Goal: Transaction & Acquisition: Purchase product/service

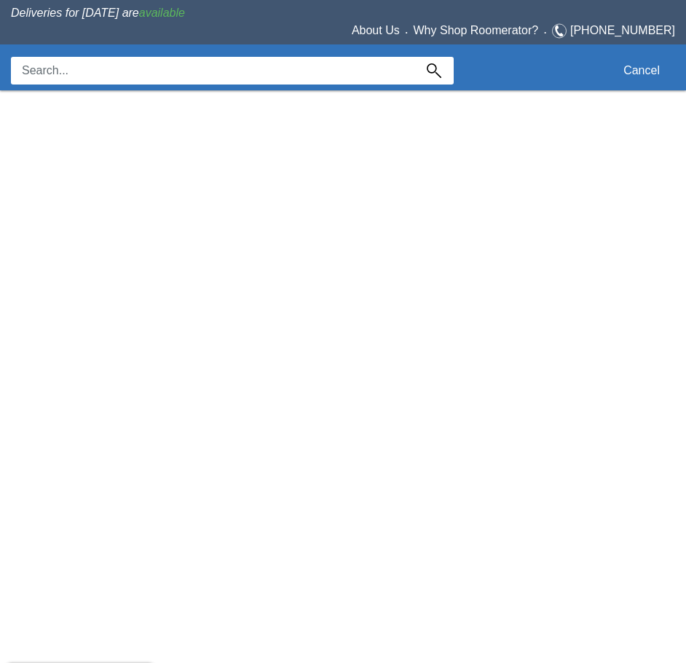
click at [61, 71] on input at bounding box center [212, 71] width 403 height 28
type input "sleeve anchor"
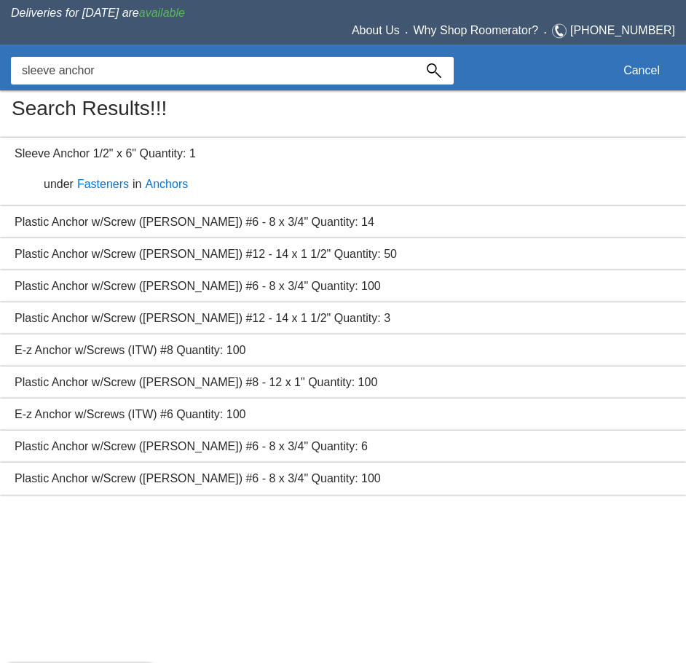
click at [129, 159] on div "Sleeve Anchor 1/2" x 6" Quantity: 1 under Fasteners in Anchors" at bounding box center [343, 172] width 686 height 68
click at [167, 187] on link "Anchors" at bounding box center [167, 184] width 50 height 12
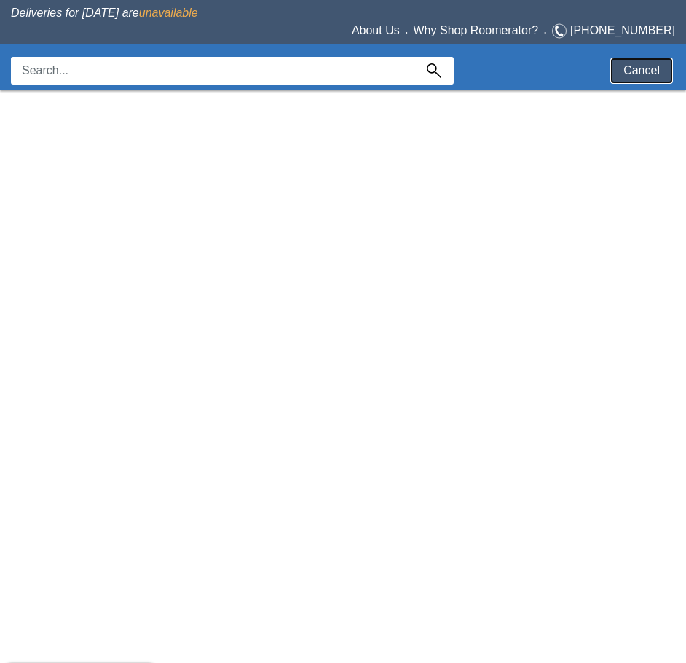
click at [637, 77] on button "Cancel" at bounding box center [642, 70] width 60 height 23
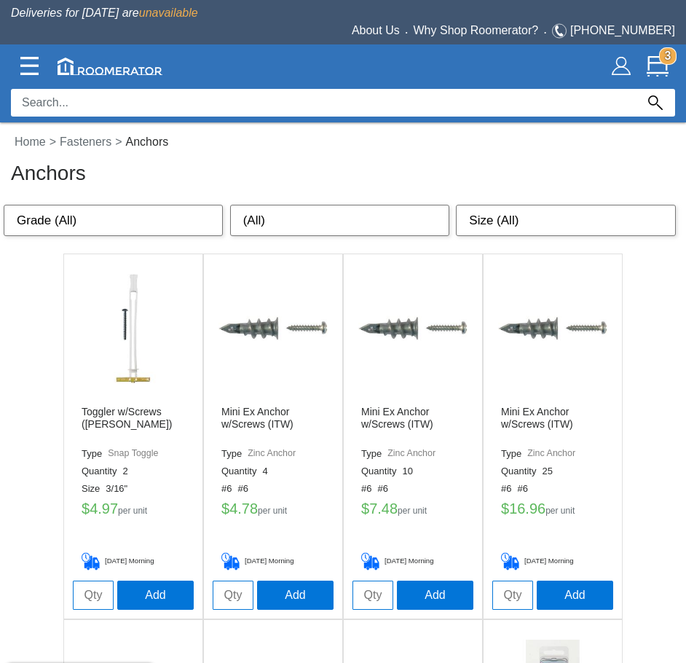
click at [294, 218] on select "(All) 2 4 10 25 100 30 40 20 50 6 5 14 3 8 7 1" at bounding box center [339, 221] width 219 height 32
click at [296, 218] on select "(All) 2 4 10 25 100 30 40 20 50 6 5 14 3 8 7 1" at bounding box center [339, 221] width 219 height 32
click at [528, 234] on select "Size (All) 3/16" #6 #8 #6 - 8 x 3/4" #8 - 10 x 7/8" #10 - 12 x 1" #12 - 14 x 1 …" at bounding box center [565, 221] width 219 height 32
click at [456, 205] on select "Size (All) 3/16" #6 #8 #6 - 8 x 3/4" #8 - 10 x 7/8" #10 - 12 x 1" #12 - 14 x 1 …" at bounding box center [565, 221] width 219 height 32
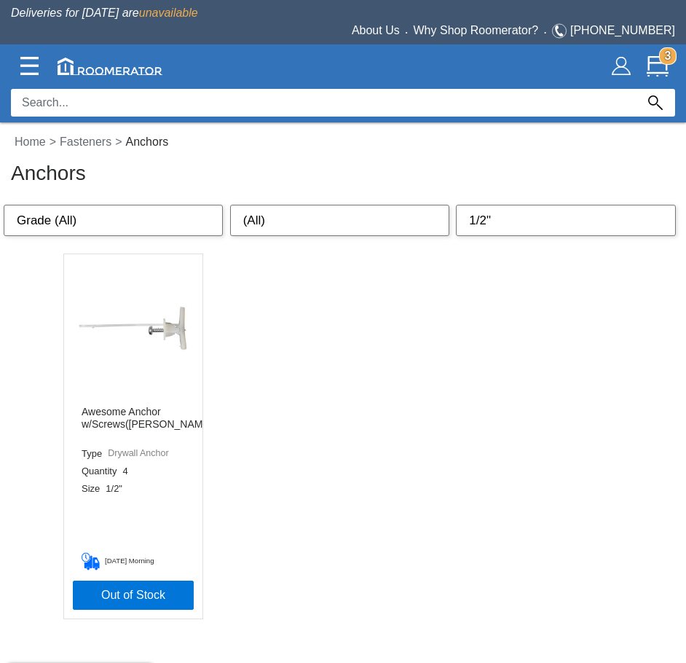
click at [555, 214] on select "Size (All) 3/16" #6 #8 #6 - 8 x 3/4" #8 - 10 x 7/8" #10 - 12 x 1" #12 - 14 x 1 …" at bounding box center [565, 221] width 219 height 32
select select "1/2" x 6""
click at [456, 205] on select "Size (All) 3/16" #6 #8 #6 - 8 x 3/4" #8 - 10 x 7/8" #10 - 12 x 1" #12 - 14 x 1 …" at bounding box center [565, 221] width 219 height 32
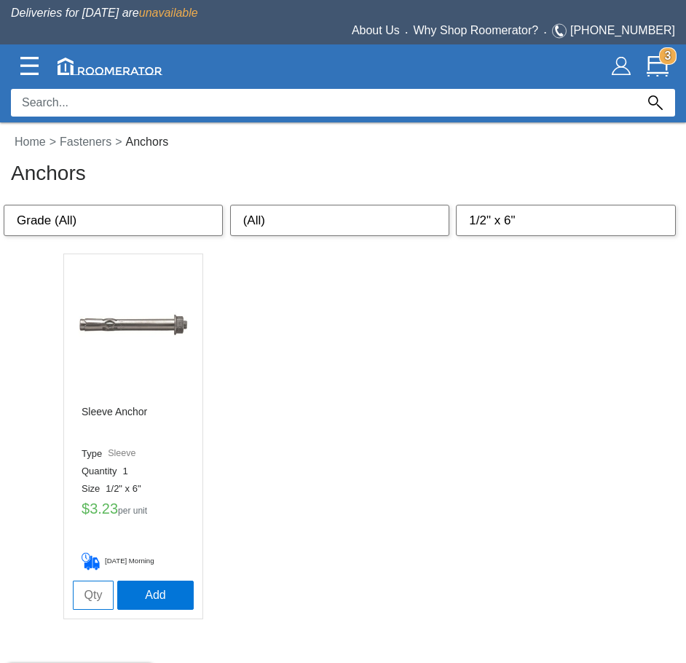
click at [167, 325] on img at bounding box center [133, 328] width 109 height 109
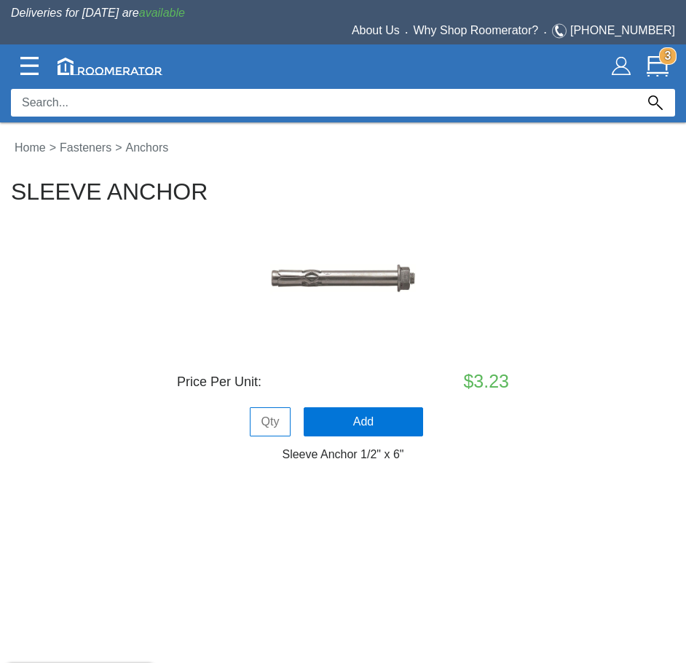
click at [507, 382] on div "$3.23" at bounding box center [453, 382] width 111 height 28
click at [484, 391] on div "$3.23" at bounding box center [453, 382] width 111 height 28
click at [464, 385] on div "$3.23" at bounding box center [453, 382] width 111 height 28
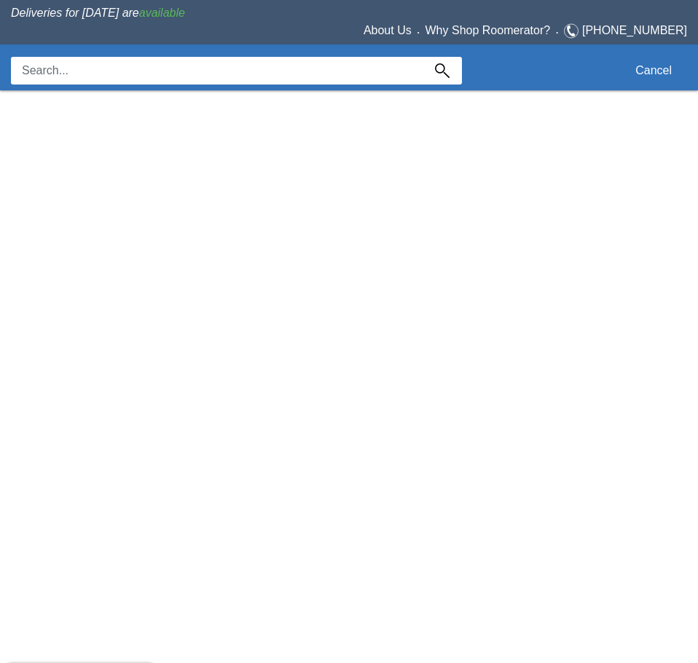
click at [109, 79] on input at bounding box center [216, 71] width 411 height 28
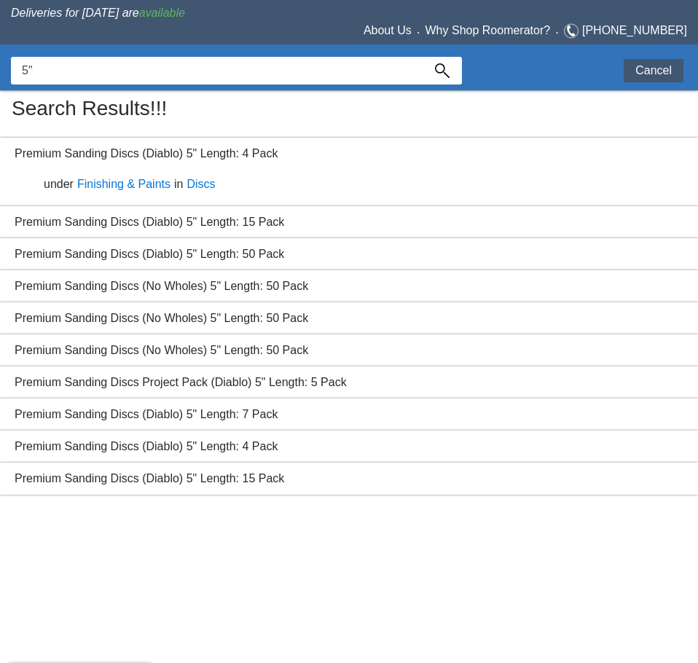
type input "5""
click at [639, 76] on button "Cancel" at bounding box center [653, 70] width 60 height 23
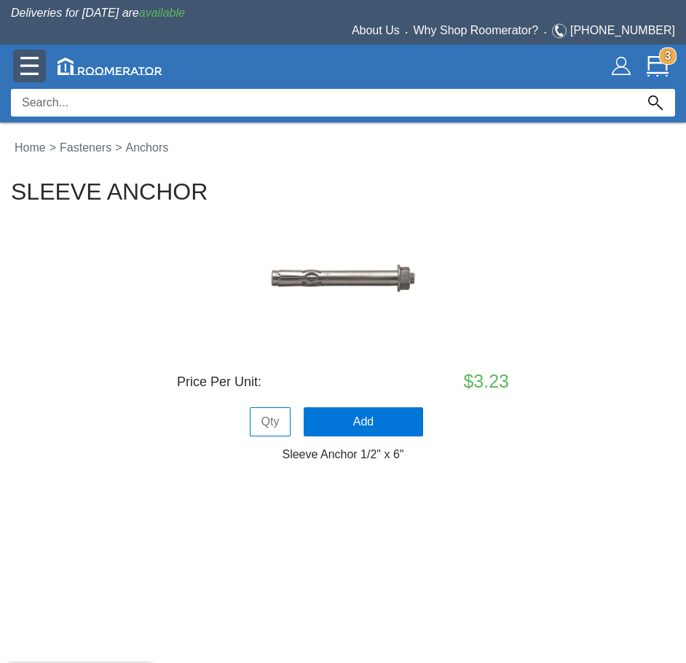
click at [25, 68] on img at bounding box center [29, 66] width 18 height 18
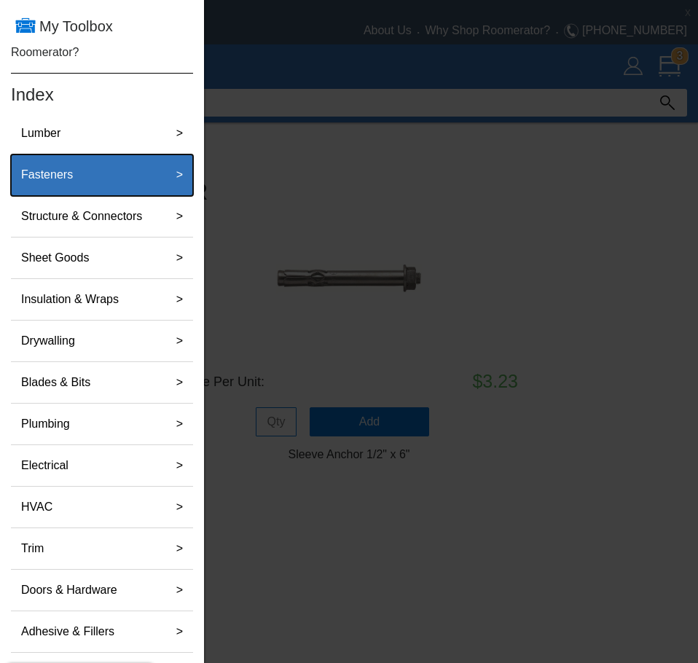
click at [63, 189] on label "Fasteners" at bounding box center [46, 174] width 63 height 29
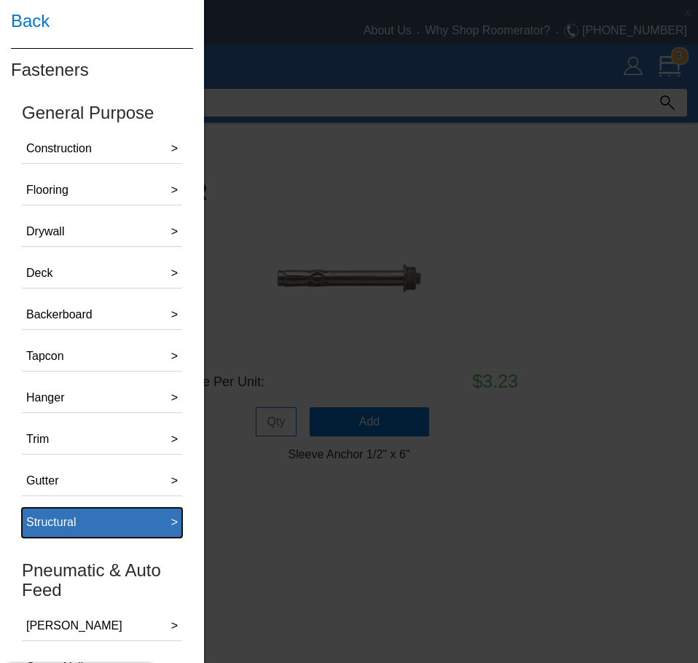
click at [98, 522] on button "Structural >" at bounding box center [102, 523] width 160 height 30
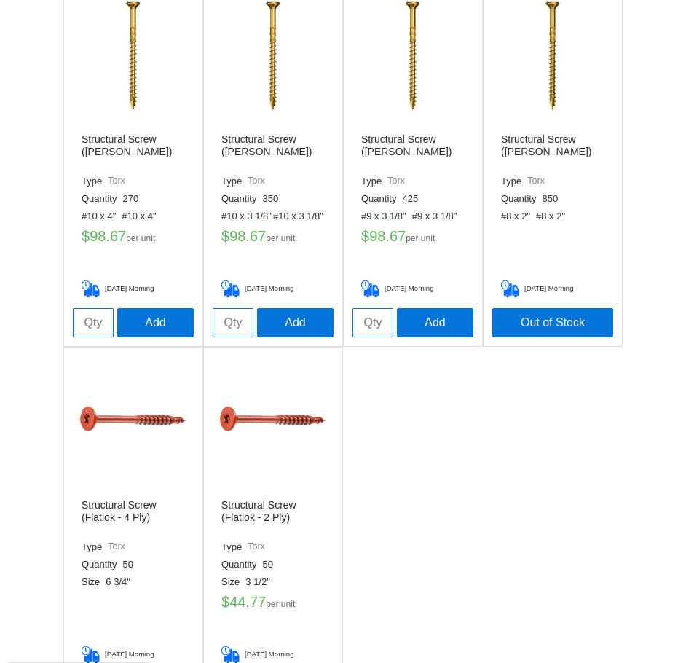
scroll to position [698, 0]
